Goal: Task Accomplishment & Management: Manage account settings

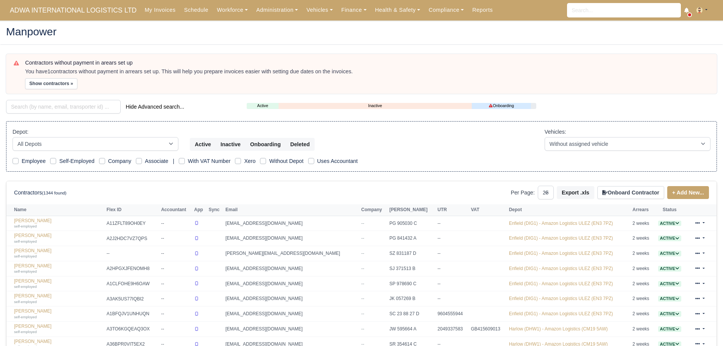
select select "25"
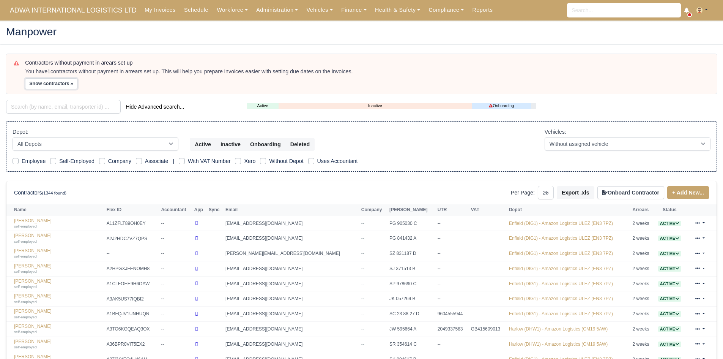
click at [38, 85] on button "Show contractors »" at bounding box center [51, 83] width 52 height 11
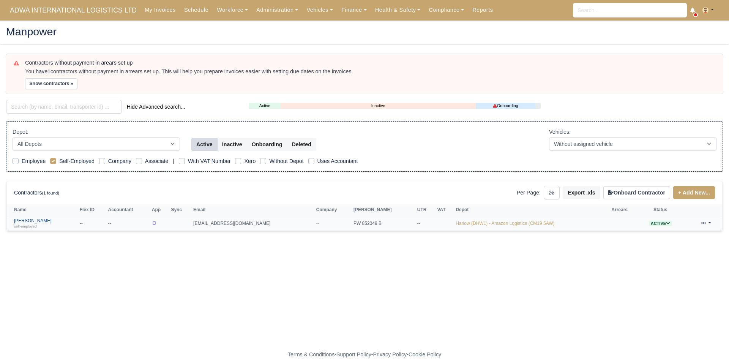
click at [39, 218] on link "[PERSON_NAME] self-employed" at bounding box center [45, 223] width 62 height 11
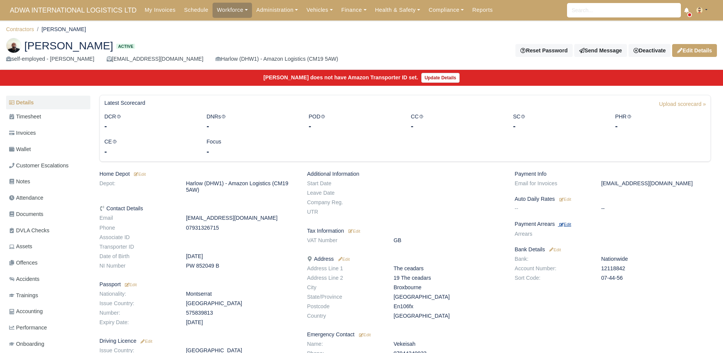
click at [565, 221] on link "Edit" at bounding box center [564, 224] width 13 height 6
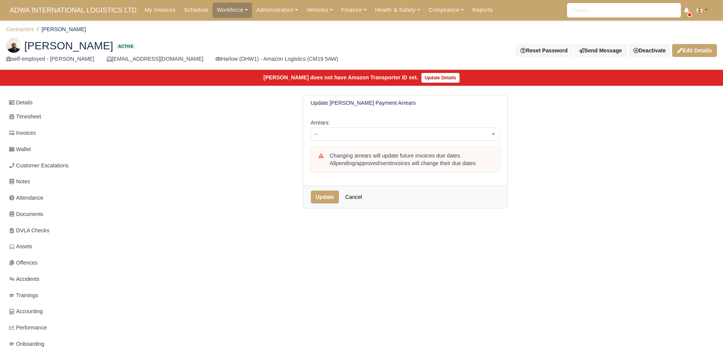
click at [399, 142] on div "Arrears: -- 1 week 2 weeks 3 weeks 4 weeks 5 weeks 6 weeks 7 weeks 8 weeks 9 we…" at bounding box center [405, 148] width 204 height 75
click at [396, 137] on span "--" at bounding box center [405, 133] width 188 height 9
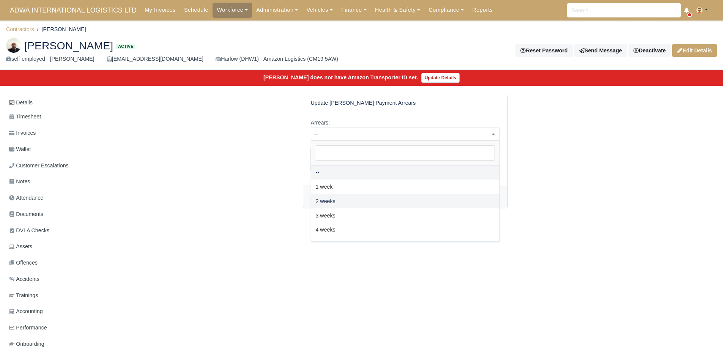
select select "2W"
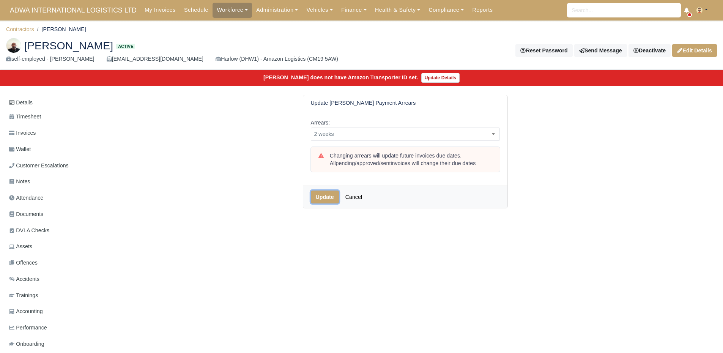
click at [323, 201] on button "Update" at bounding box center [325, 197] width 28 height 13
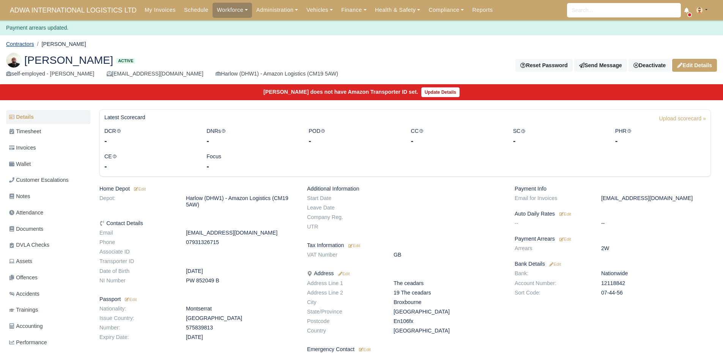
click at [22, 43] on link "Contractors" at bounding box center [20, 44] width 28 height 6
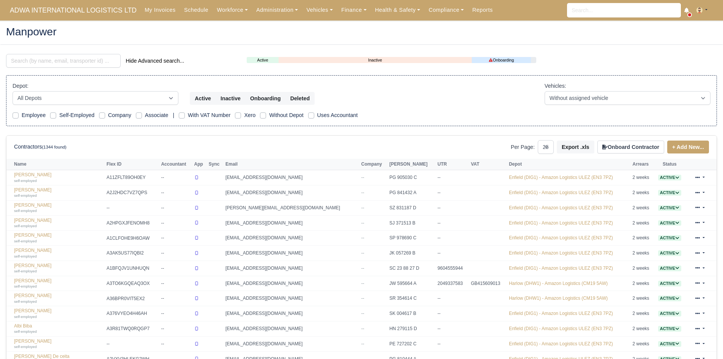
select select "25"
click at [348, 12] on link "Finance" at bounding box center [354, 10] width 34 height 15
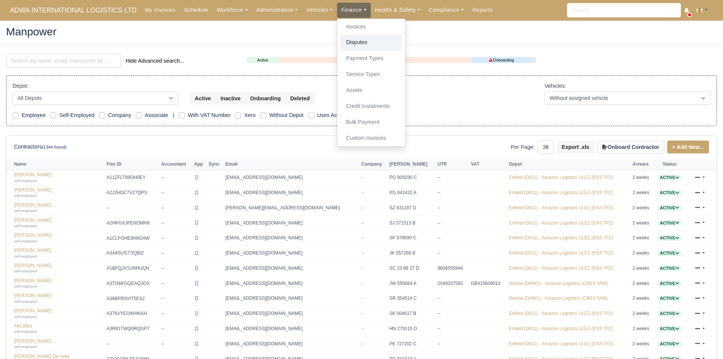
click at [345, 42] on link "Disputes" at bounding box center [370, 43] width 61 height 16
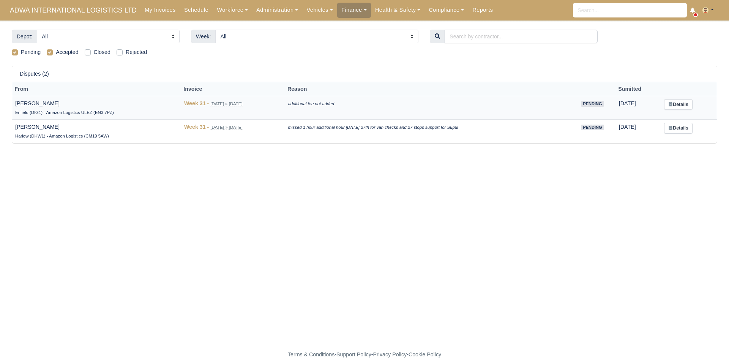
drag, startPoint x: 68, startPoint y: 105, endPoint x: 13, endPoint y: 103, distance: 54.7
click at [13, 103] on td "Shaun Lloyd Morgan Enfield (DIG1) - Amazon Logistics ULEZ (EN3 7PZ)" at bounding box center [96, 108] width 169 height 24
copy td "Shaun Lloyd Morgan"
drag, startPoint x: 291, startPoint y: 104, endPoint x: 342, endPoint y: 103, distance: 50.9
click at [342, 103] on td "additional fee not added" at bounding box center [427, 108] width 284 height 24
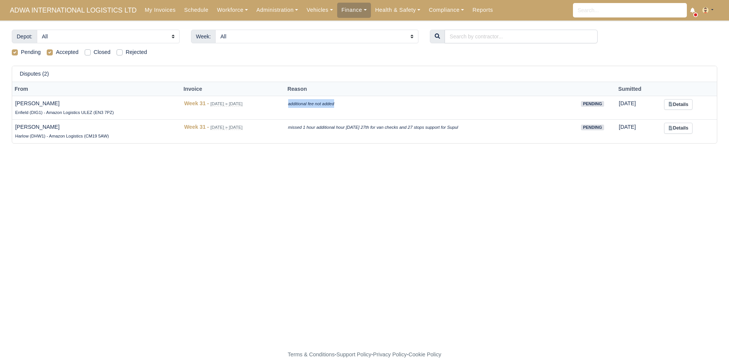
copy icon "additional fee not added"
drag, startPoint x: 16, startPoint y: 126, endPoint x: 85, endPoint y: 127, distance: 68.7
click at [85, 127] on td "Olutayo Oluyomi Olubajo Harlow (DHW1) - Amazon Logistics (CM19 5AW)" at bounding box center [96, 132] width 169 height 24
copy td "Olutayo Oluyomi Olubajo"
drag, startPoint x: 294, startPoint y: 128, endPoint x: 472, endPoint y: 128, distance: 178.0
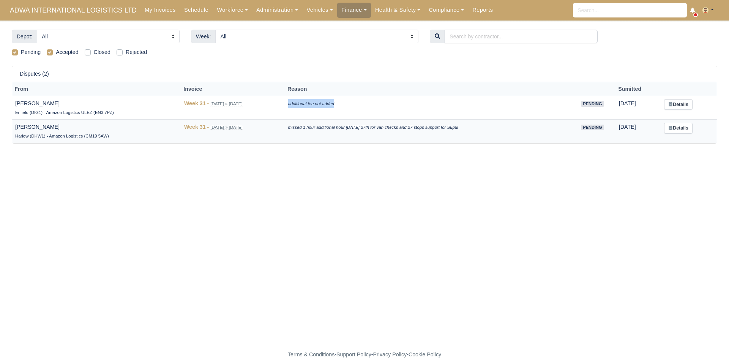
click at [472, 128] on td "missed 1 hour additional hour on sunday 27th for van checks and 27 stops suppor…" at bounding box center [427, 132] width 284 height 24
copy icon "missed 1 hour additional hour on sunday 27th for van checks and 27 stops suppor…"
click at [686, 105] on link "Details" at bounding box center [678, 104] width 28 height 11
click at [597, 252] on main "Depot: All Enfield (DIG1) - Amazon Logistics ULEZ (EN3 7PZ) Harlow (DHW1) - Ama…" at bounding box center [364, 190] width 729 height 320
click at [683, 99] on link "Details" at bounding box center [678, 104] width 28 height 11
